Goal: Complete application form: Complete application form

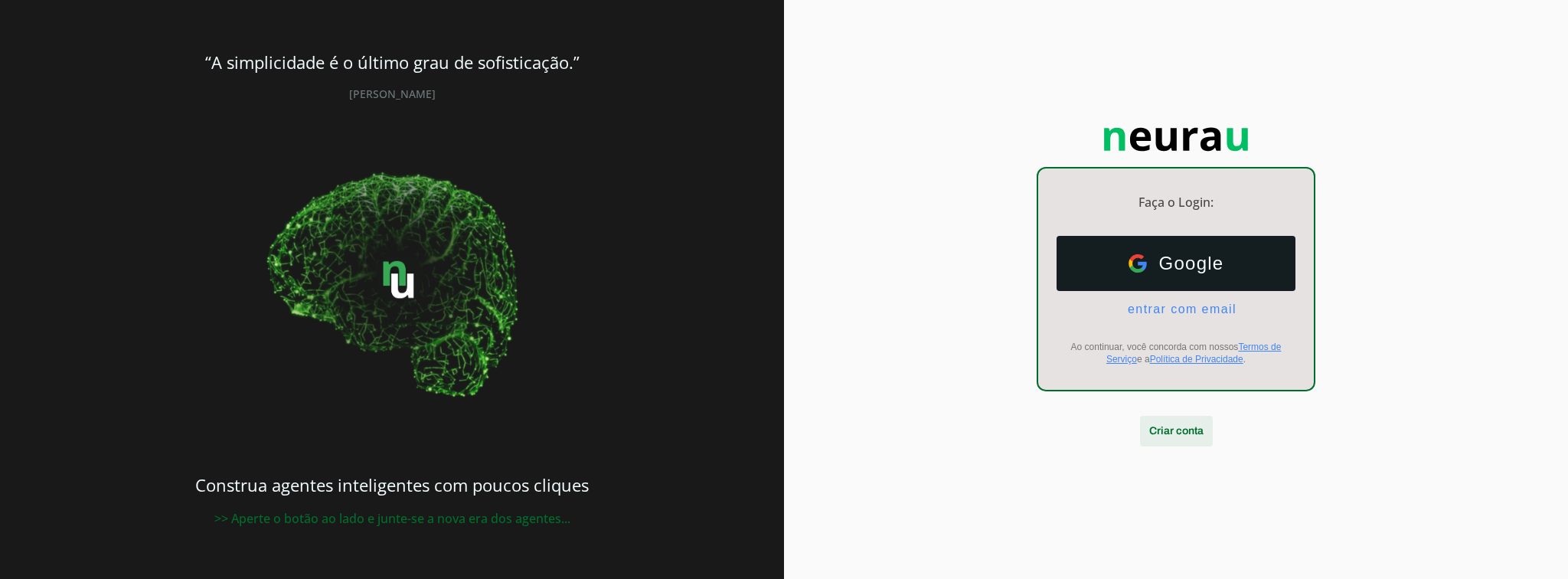
click at [1167, 431] on span at bounding box center [1177, 431] width 73 height 37
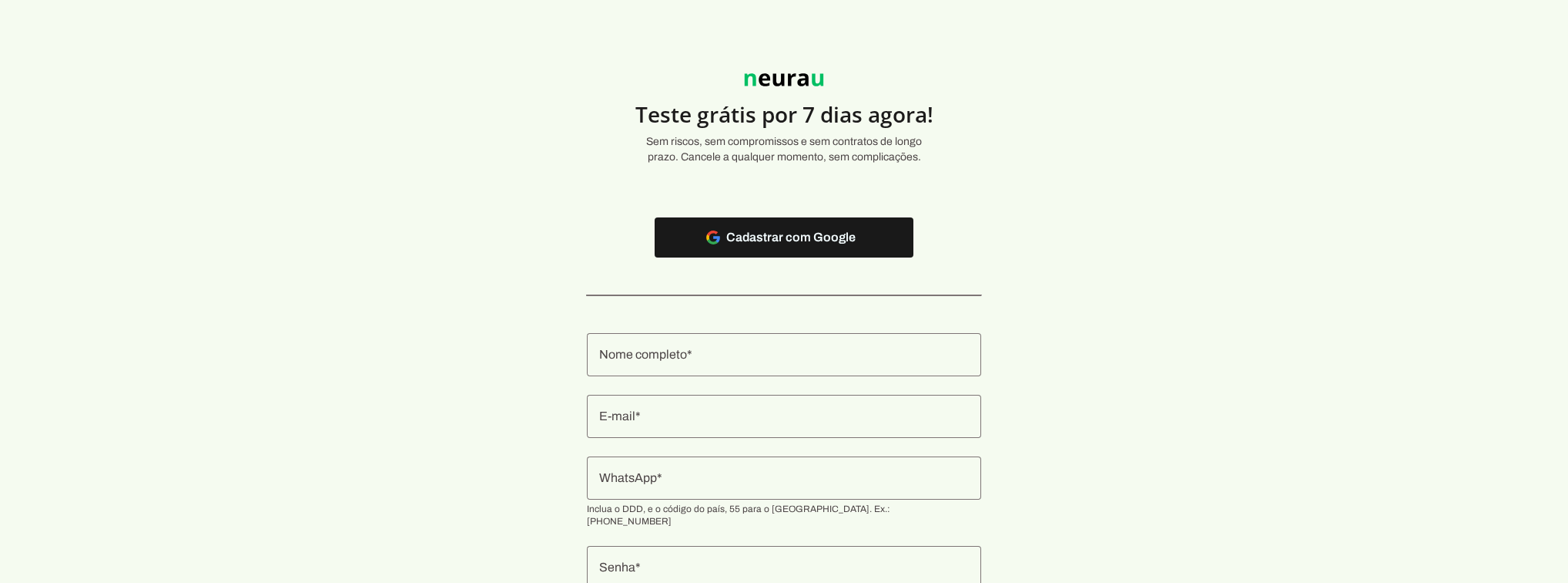
click at [734, 353] on input "Nome completo" at bounding box center [784, 354] width 370 height 18
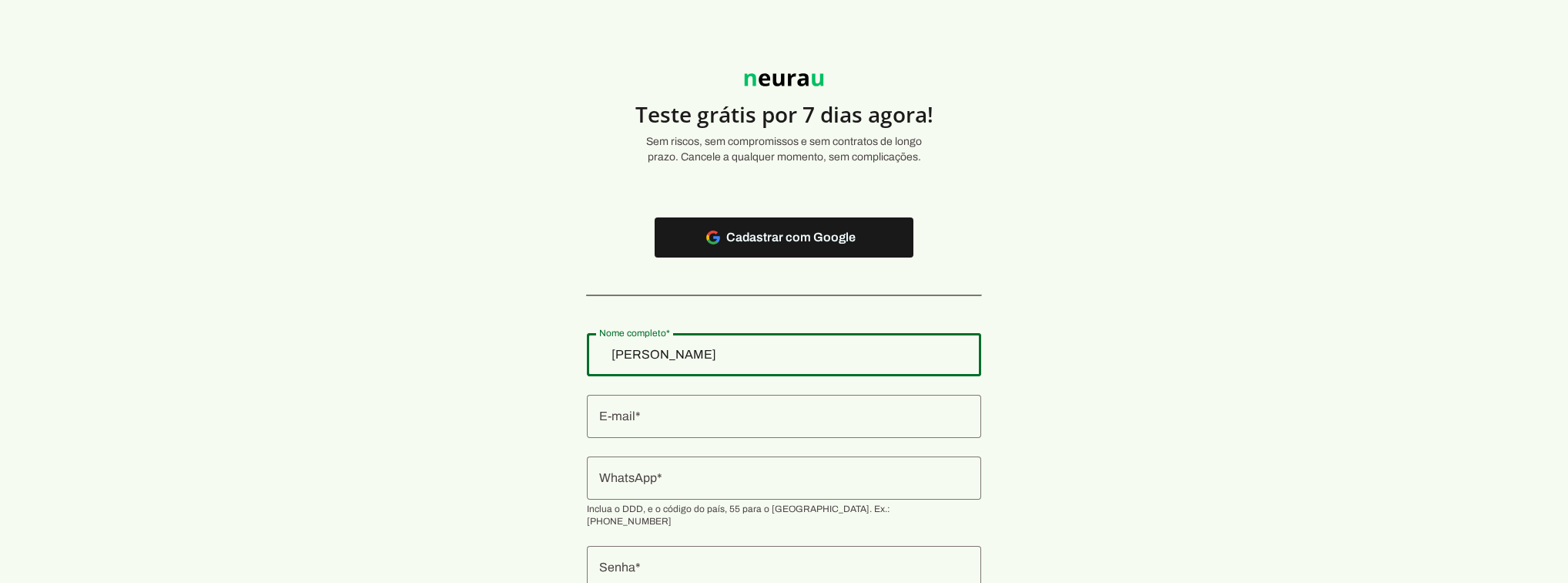
type input "[PERSON_NAME]"
type md-outlined-text-field "[PERSON_NAME]"
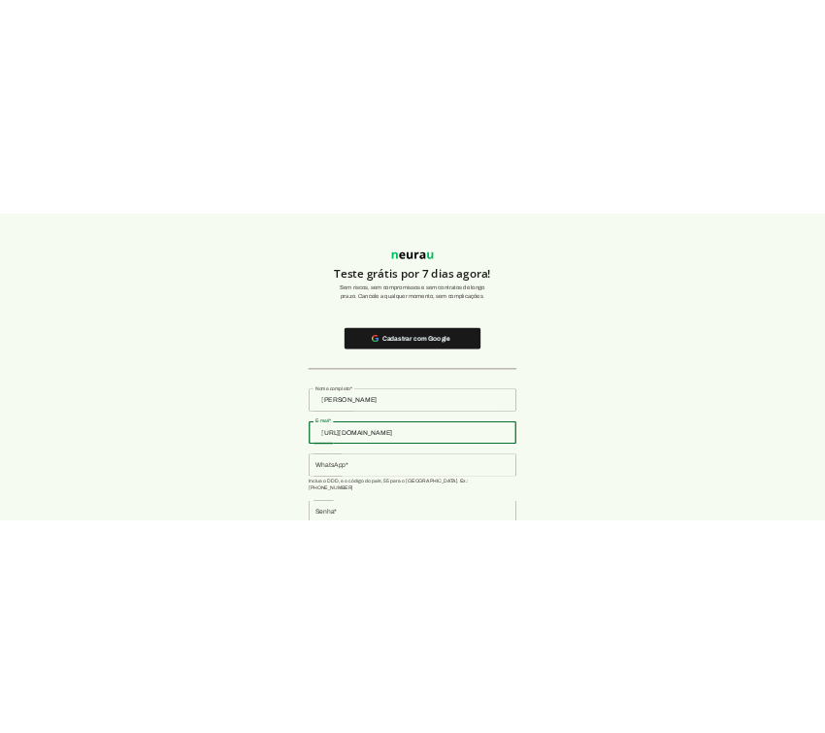
scroll to position [123, 0]
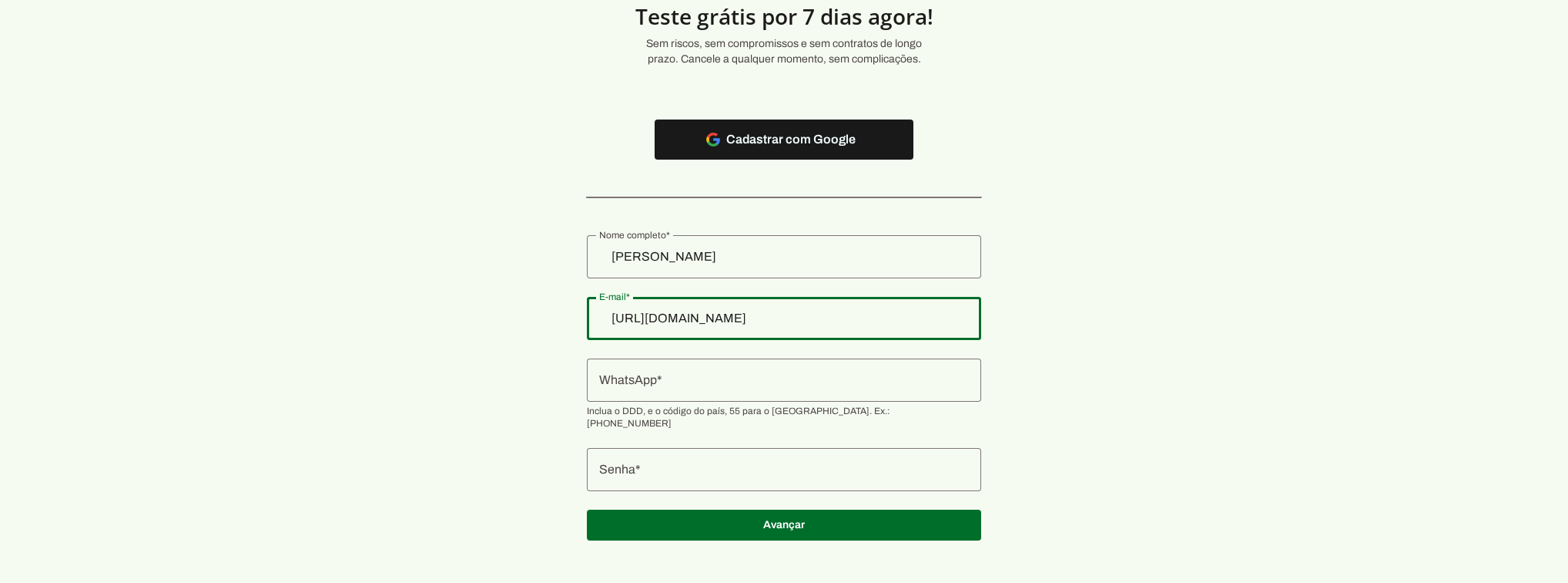
drag, startPoint x: 672, startPoint y: 320, endPoint x: 524, endPoint y: 315, distance: 148.1
click at [524, 315] on section "Teste grátis por 7 dias agora! Sem riscos, sem compromissos e sem contratos de …" at bounding box center [784, 249] width 1568 height 620
type input "[URL][DOMAIN_NAME]"
type md-outlined-text-field "[URL][DOMAIN_NAME]"
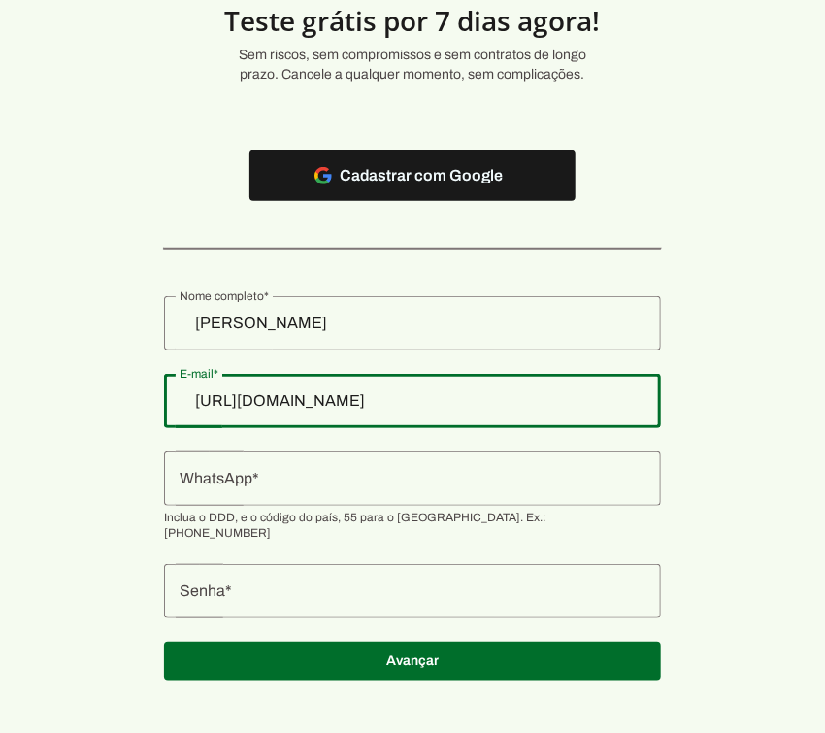
click at [274, 405] on input "[URL][DOMAIN_NAME]" at bounding box center [412, 400] width 466 height 23
drag, startPoint x: 276, startPoint y: 402, endPoint x: 111, endPoint y: 386, distance: 165.7
click at [111, 386] on section "Teste grátis por 7 dias agora! Sem riscos, sem compromissos e sem contratos de …" at bounding box center [412, 313] width 825 height 780
paste input "[PERSON_NAME][EMAIL_ADDRESS][PERSON_NAME][DOMAIN_NAME]"
click at [532, 384] on div "[PERSON_NAME][EMAIL_ADDRESS][URL][PERSON_NAME][DOMAIN_NAME]" at bounding box center [412, 401] width 497 height 54
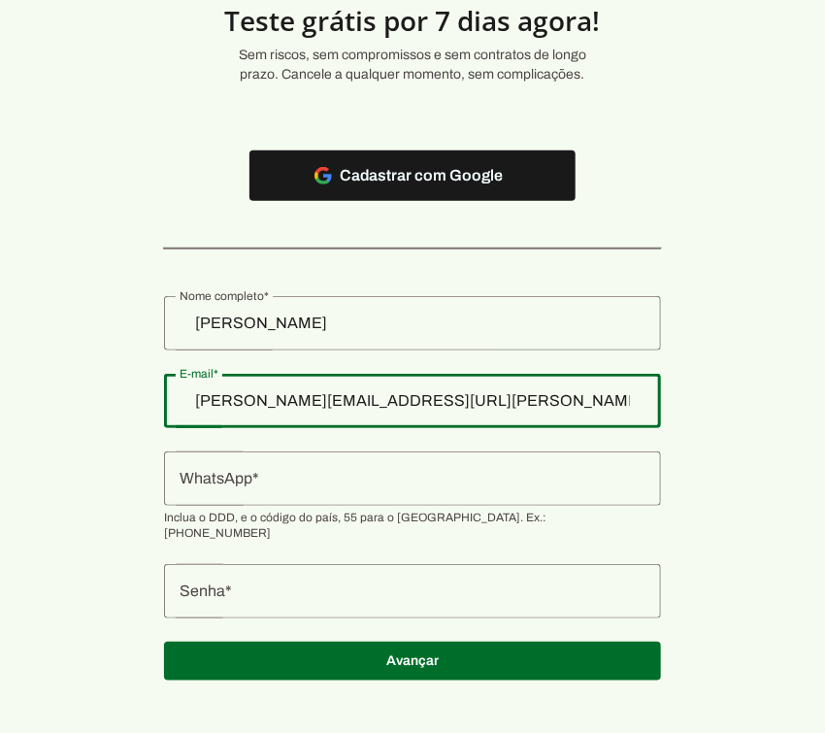
click at [521, 402] on input "[PERSON_NAME][EMAIL_ADDRESS][URL][PERSON_NAME][DOMAIN_NAME]" at bounding box center [412, 400] width 466 height 23
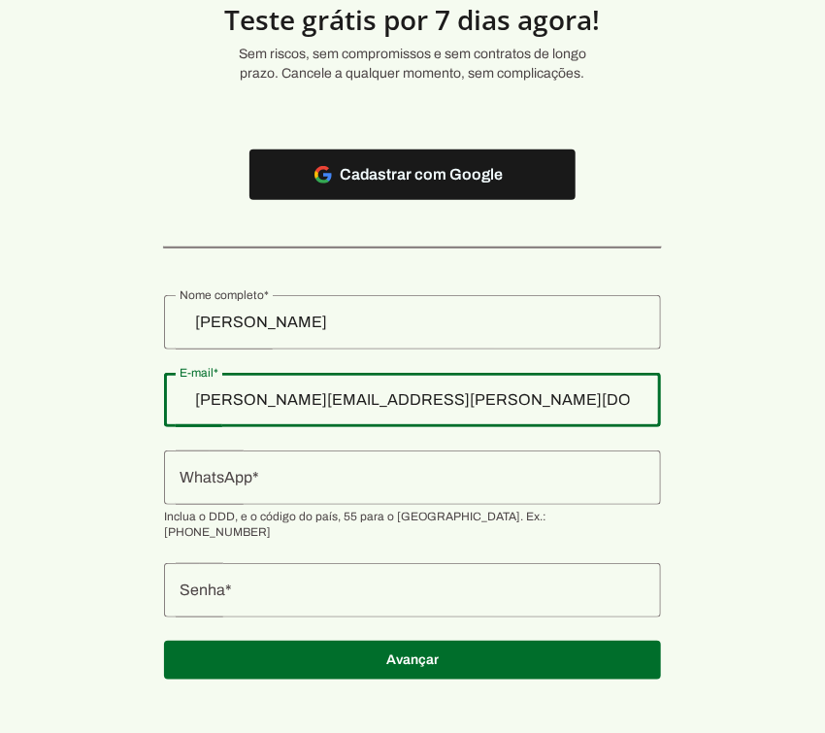
click at [170, 364] on section "Teste grátis por 7 dias agora! Sem riscos, sem compromissos e sem contratos de …" at bounding box center [412, 312] width 825 height 780
type input "[PERSON_NAME][EMAIL_ADDRESS][PERSON_NAME][DOMAIN_NAME]"
type md-outlined-text-field "[PERSON_NAME][EMAIL_ADDRESS][PERSON_NAME][DOMAIN_NAME]"
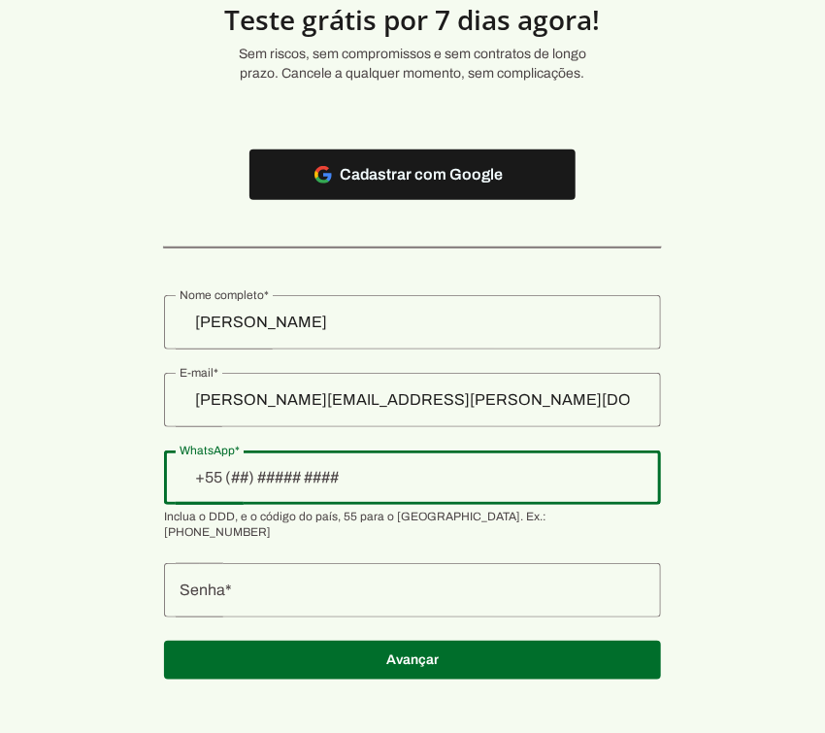
click at [244, 497] on div at bounding box center [412, 477] width 497 height 54
type input "+55 (11) ____-____"
type md-outlined-text-field "+55 (11) ____-____"
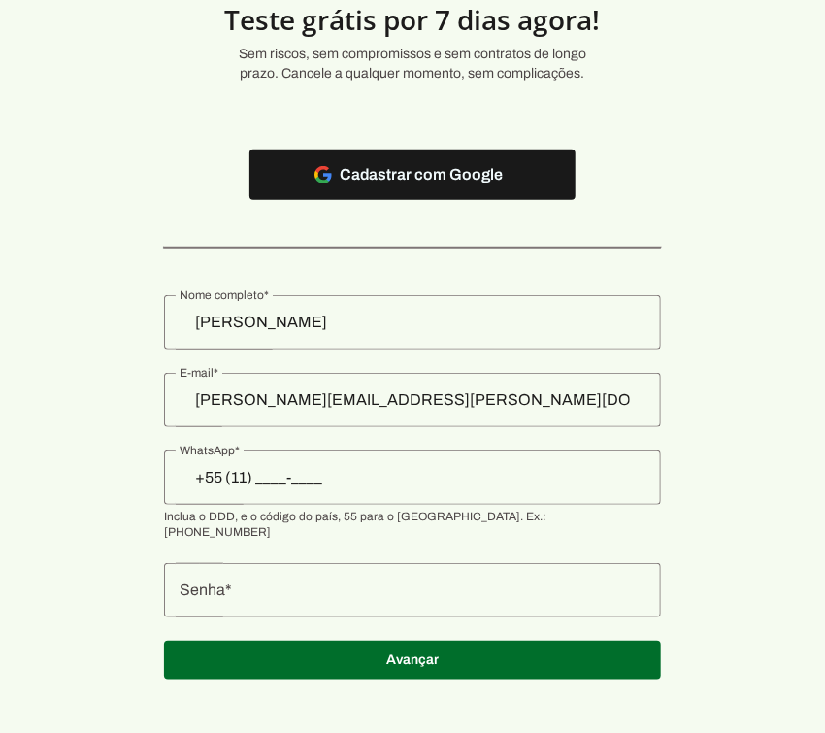
click at [303, 473] on input "+55 (11) ____-____" at bounding box center [412, 477] width 466 height 23
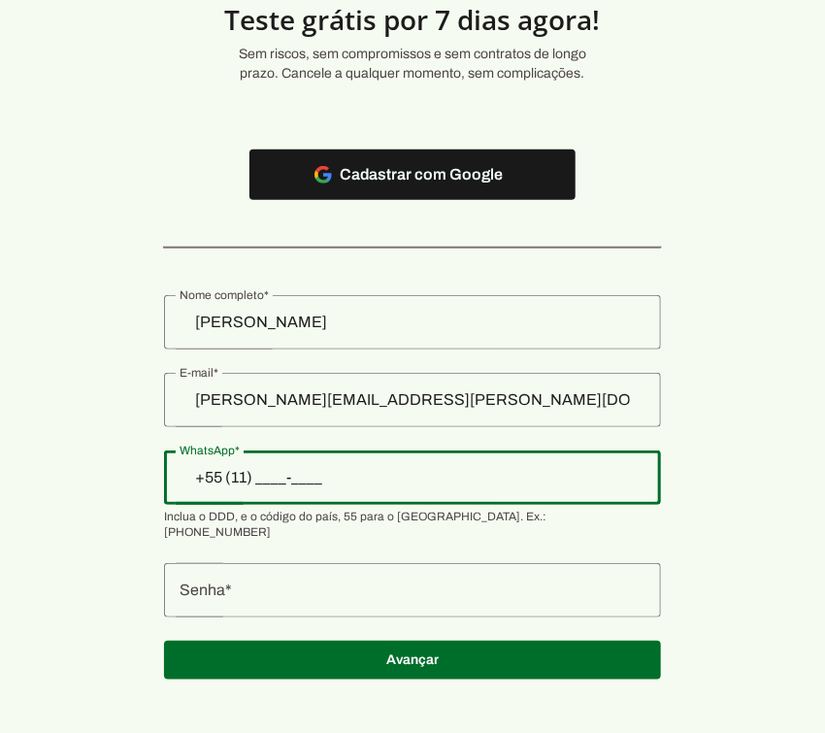
click at [288, 473] on input "+55 (11) ____-____" at bounding box center [412, 477] width 466 height 23
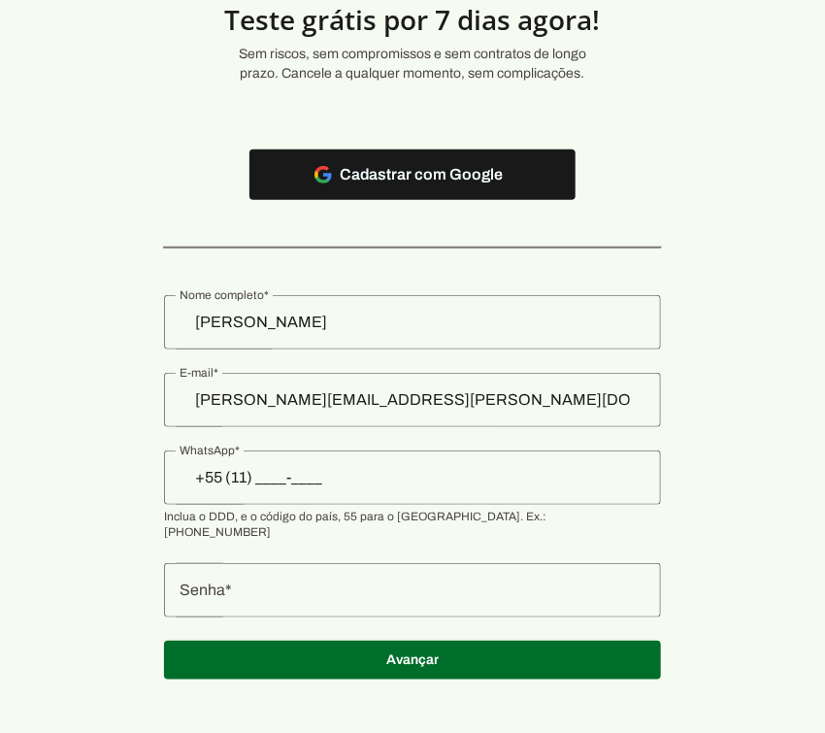
click at [305, 482] on input "+55 (11) ____-____" at bounding box center [412, 477] width 466 height 23
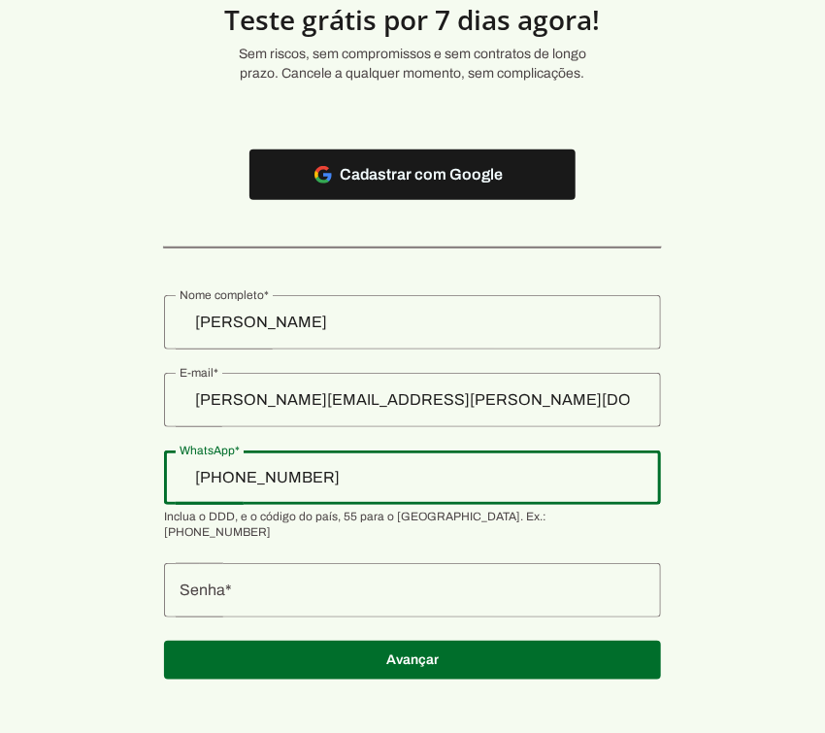
type input "[PHONE_NUMBER]"
type md-outlined-text-field "[PHONE_NUMBER]"
